Goal: Find specific page/section: Find specific page/section

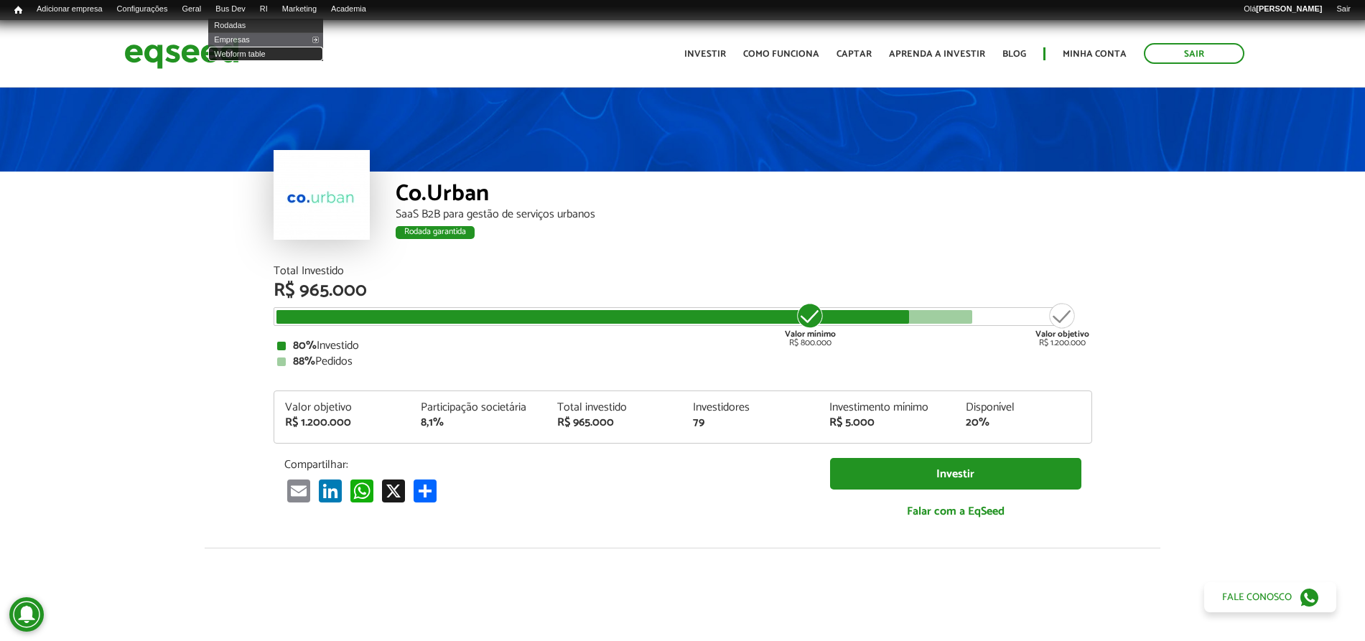
click at [274, 50] on link "Webform table" at bounding box center [265, 54] width 115 height 14
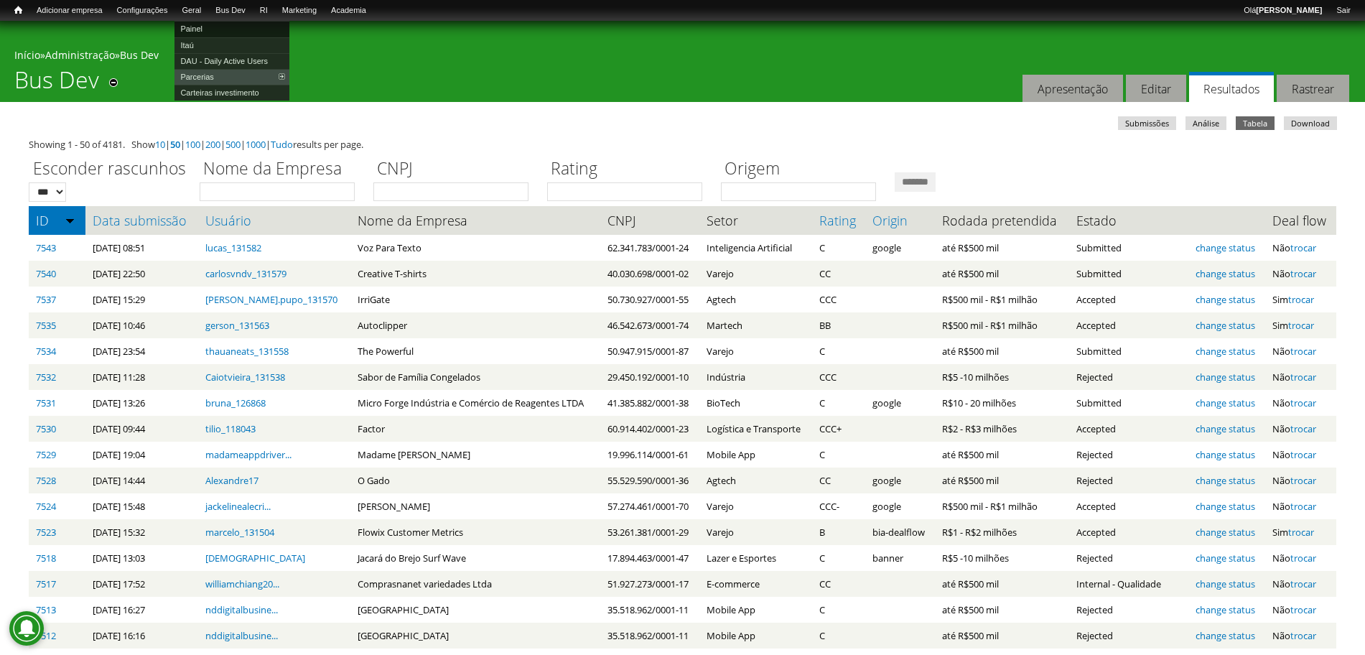
click at [213, 24] on link "Painel" at bounding box center [232, 29] width 115 height 16
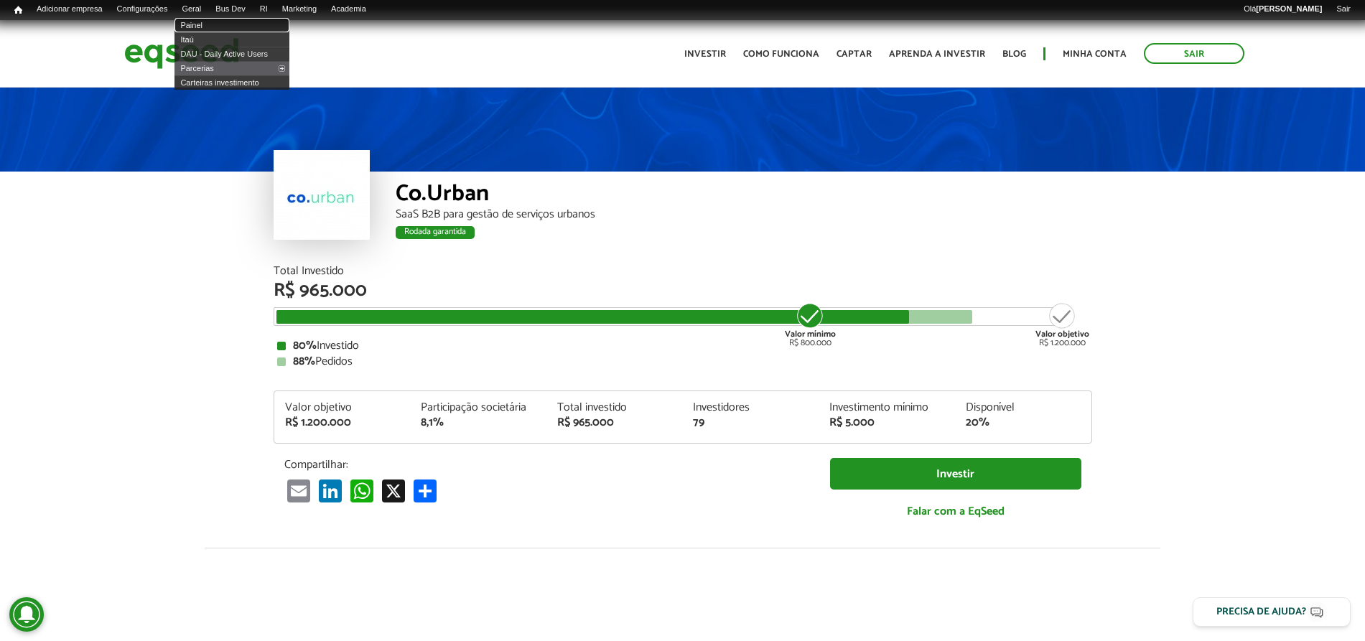
click at [210, 26] on link "Painel" at bounding box center [232, 25] width 115 height 14
